Goal: Task Accomplishment & Management: Manage account settings

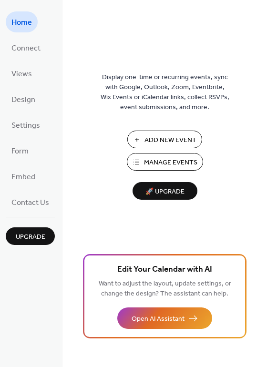
click at [167, 159] on span "Manage Events" at bounding box center [170, 163] width 53 height 10
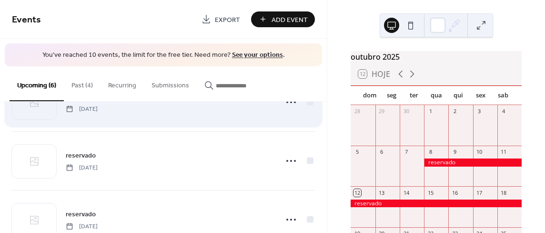
scroll to position [249, 0]
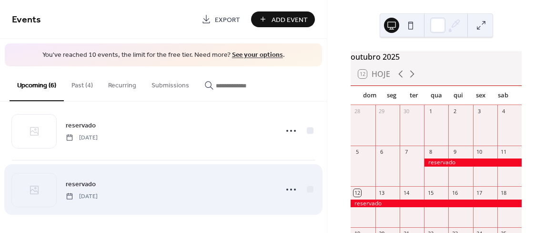
click at [210, 189] on div "reservado [DATE]" at bounding box center [169, 188] width 206 height 21
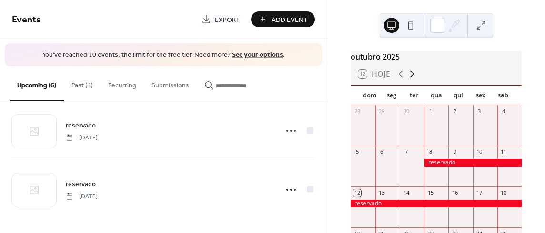
click at [412, 75] on icon at bounding box center [412, 73] width 11 height 11
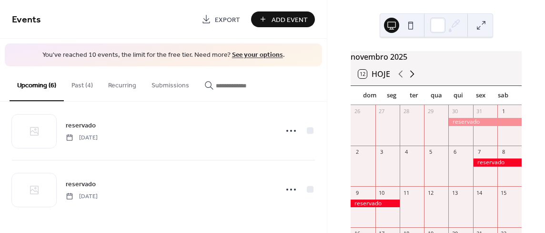
click at [412, 75] on icon at bounding box center [412, 73] width 11 height 11
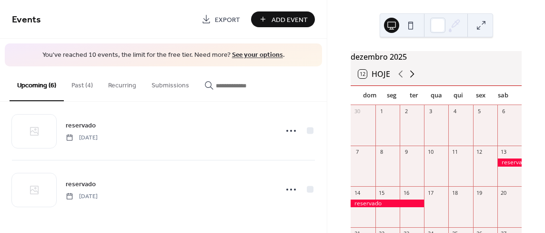
click at [412, 75] on icon at bounding box center [412, 73] width 11 height 11
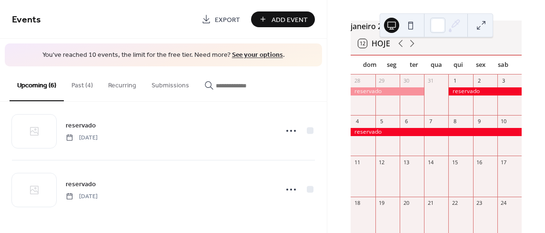
scroll to position [0, 0]
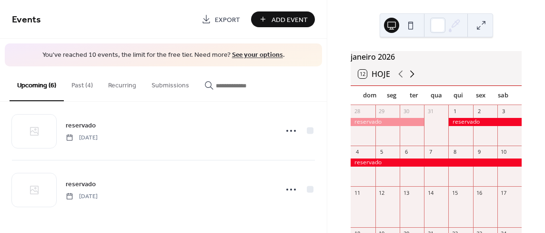
click at [410, 80] on icon at bounding box center [412, 73] width 11 height 11
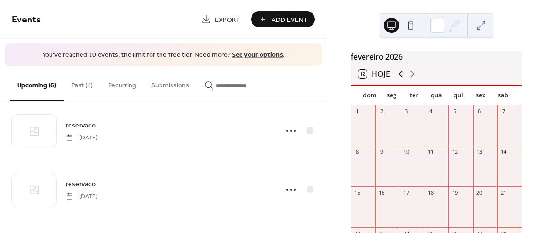
click at [399, 78] on icon at bounding box center [401, 74] width 4 height 7
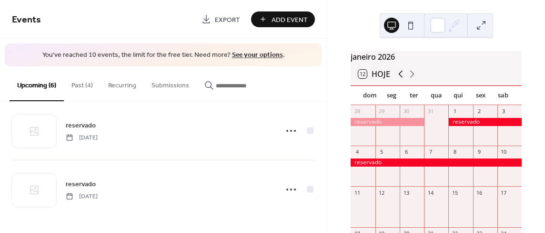
click at [398, 80] on icon at bounding box center [400, 73] width 11 height 11
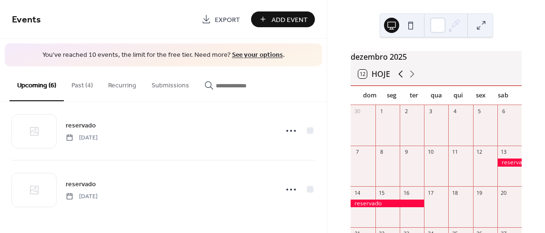
click at [401, 80] on icon at bounding box center [400, 73] width 11 height 11
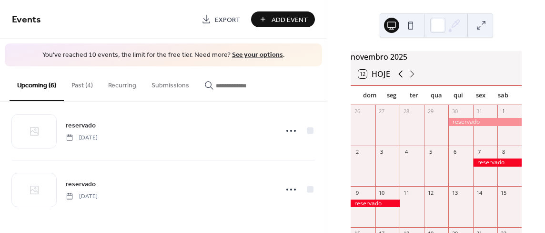
click at [401, 78] on icon at bounding box center [400, 73] width 11 height 11
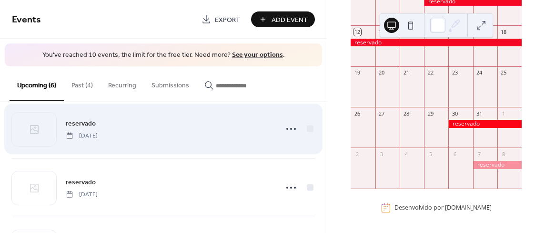
scroll to position [106, 0]
